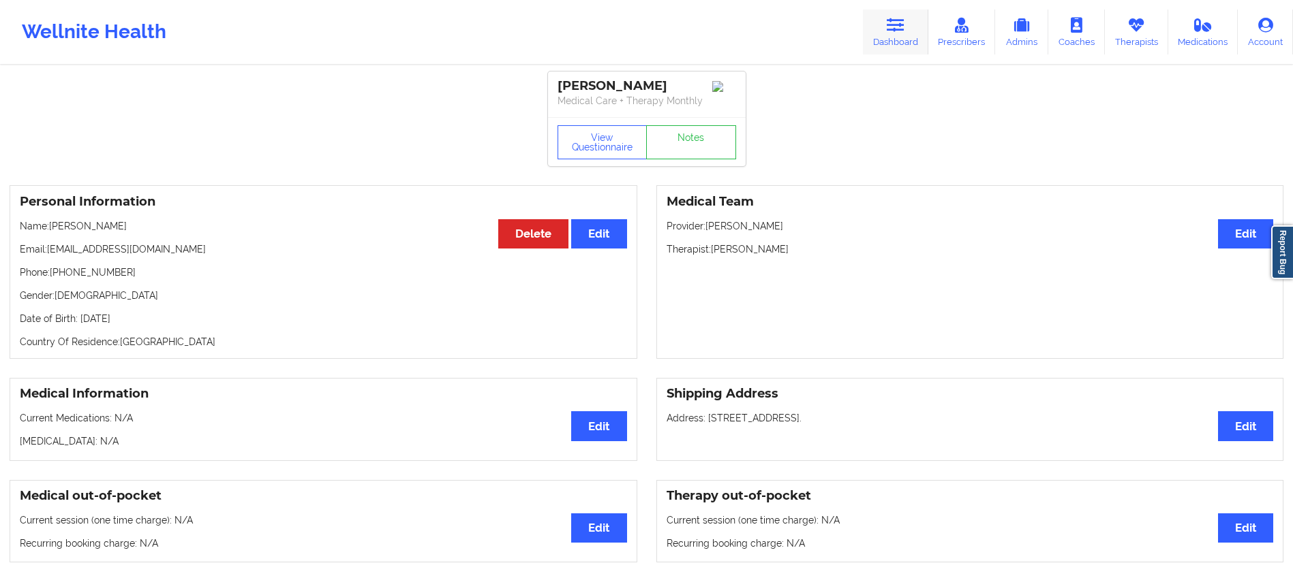
drag, startPoint x: 884, startPoint y: 40, endPoint x: 883, endPoint y: 47, distance: 7.5
click at [884, 40] on link "Dashboard" at bounding box center [895, 32] width 65 height 45
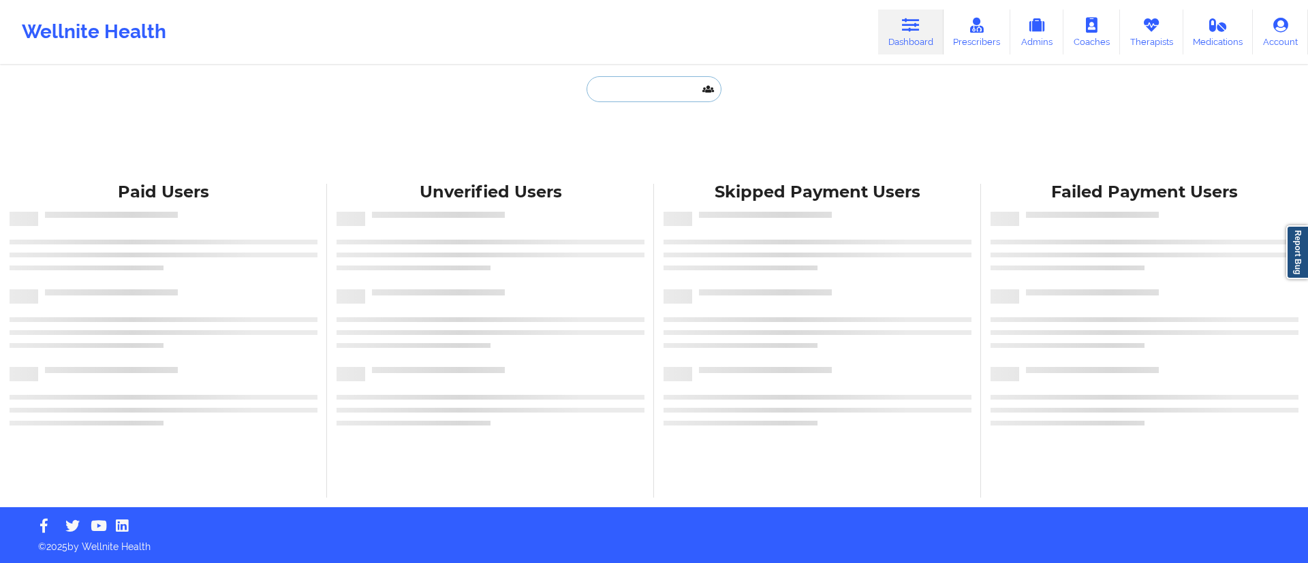
click at [647, 101] on input "text" at bounding box center [654, 89] width 135 height 26
paste input "[EMAIL_ADDRESS][DOMAIN_NAME]"
type input "[EMAIL_ADDRESS][DOMAIN_NAME]"
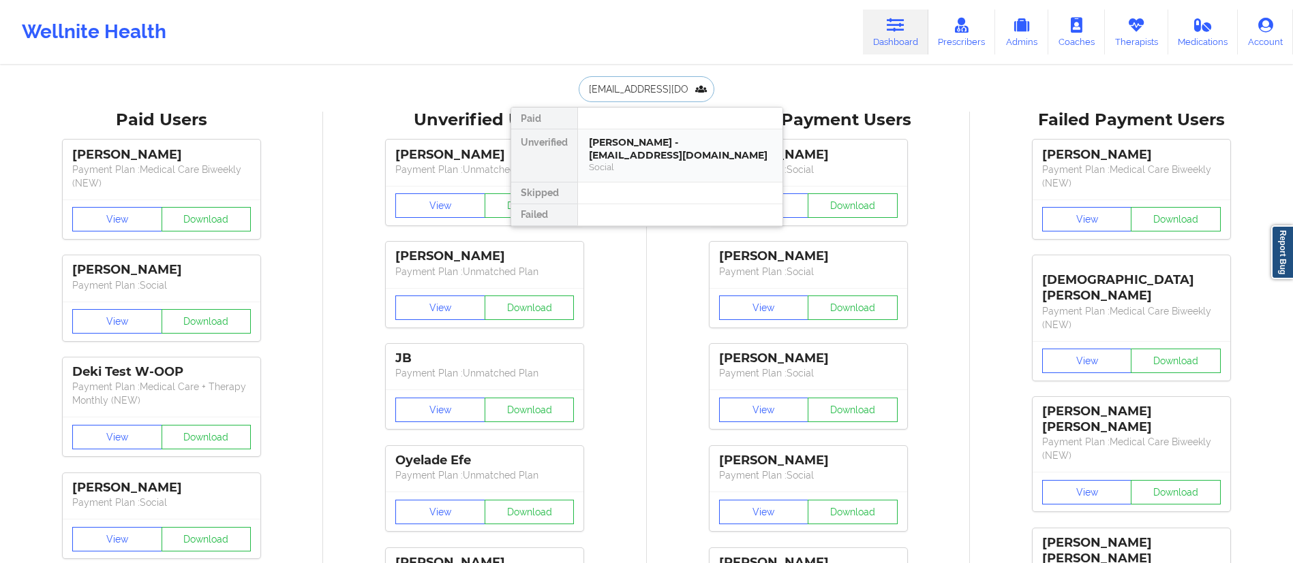
click at [634, 140] on div "[PERSON_NAME] - [EMAIL_ADDRESS][DOMAIN_NAME]" at bounding box center [680, 148] width 183 height 25
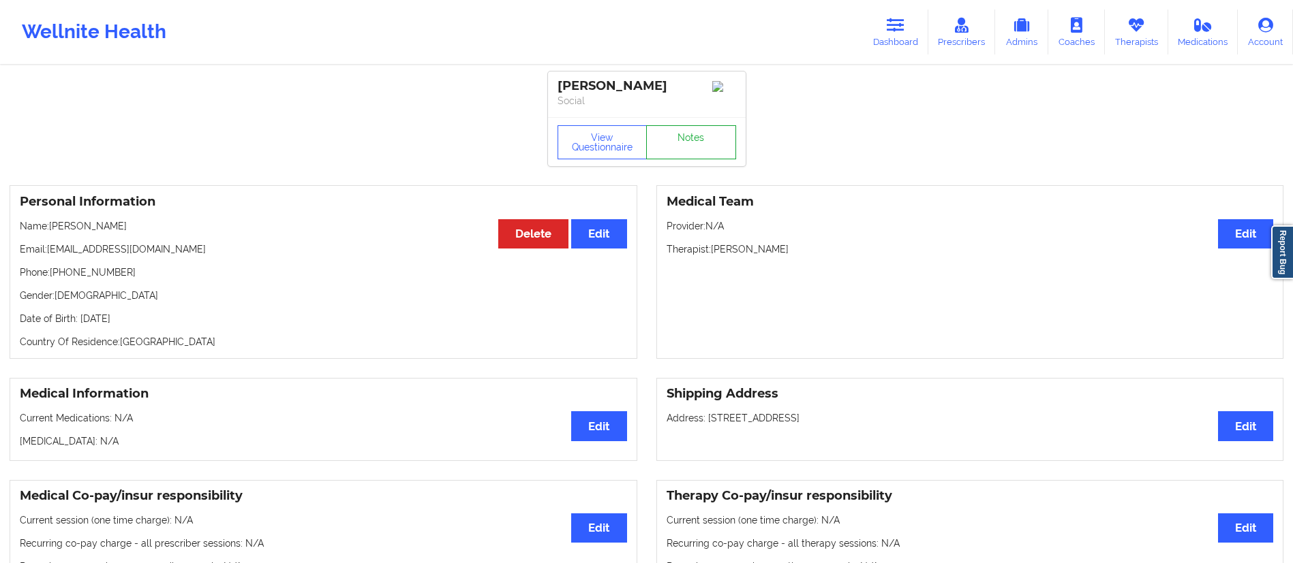
click at [688, 148] on link "Notes" at bounding box center [691, 142] width 90 height 34
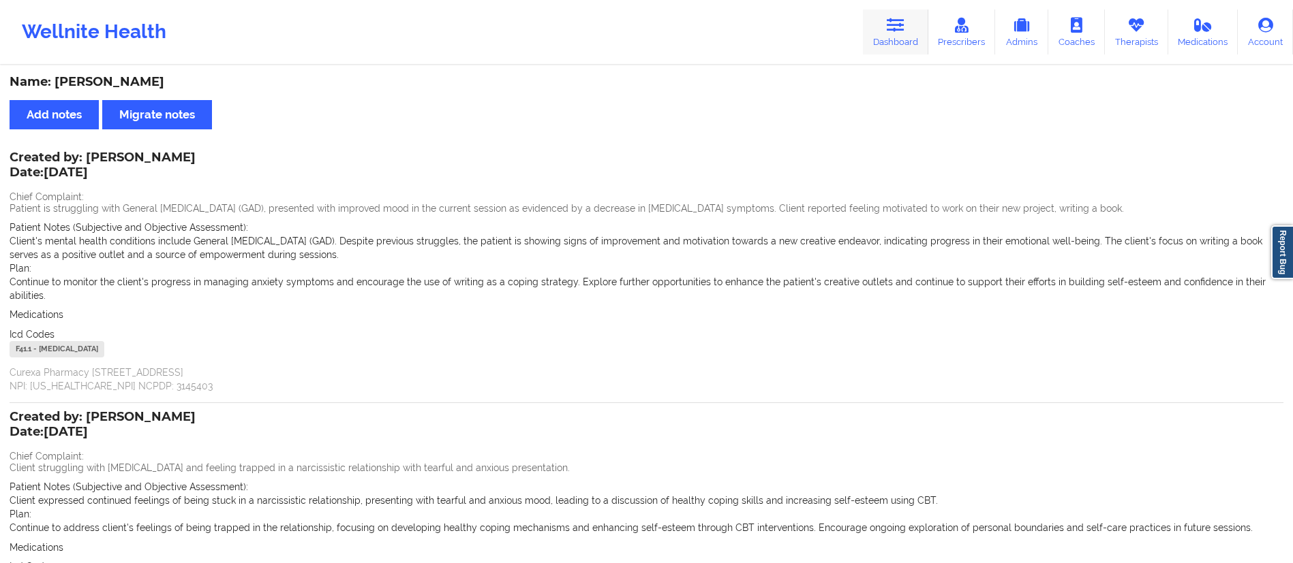
click at [894, 47] on link "Dashboard" at bounding box center [895, 32] width 65 height 45
